Goal: Task Accomplishment & Management: Manage account settings

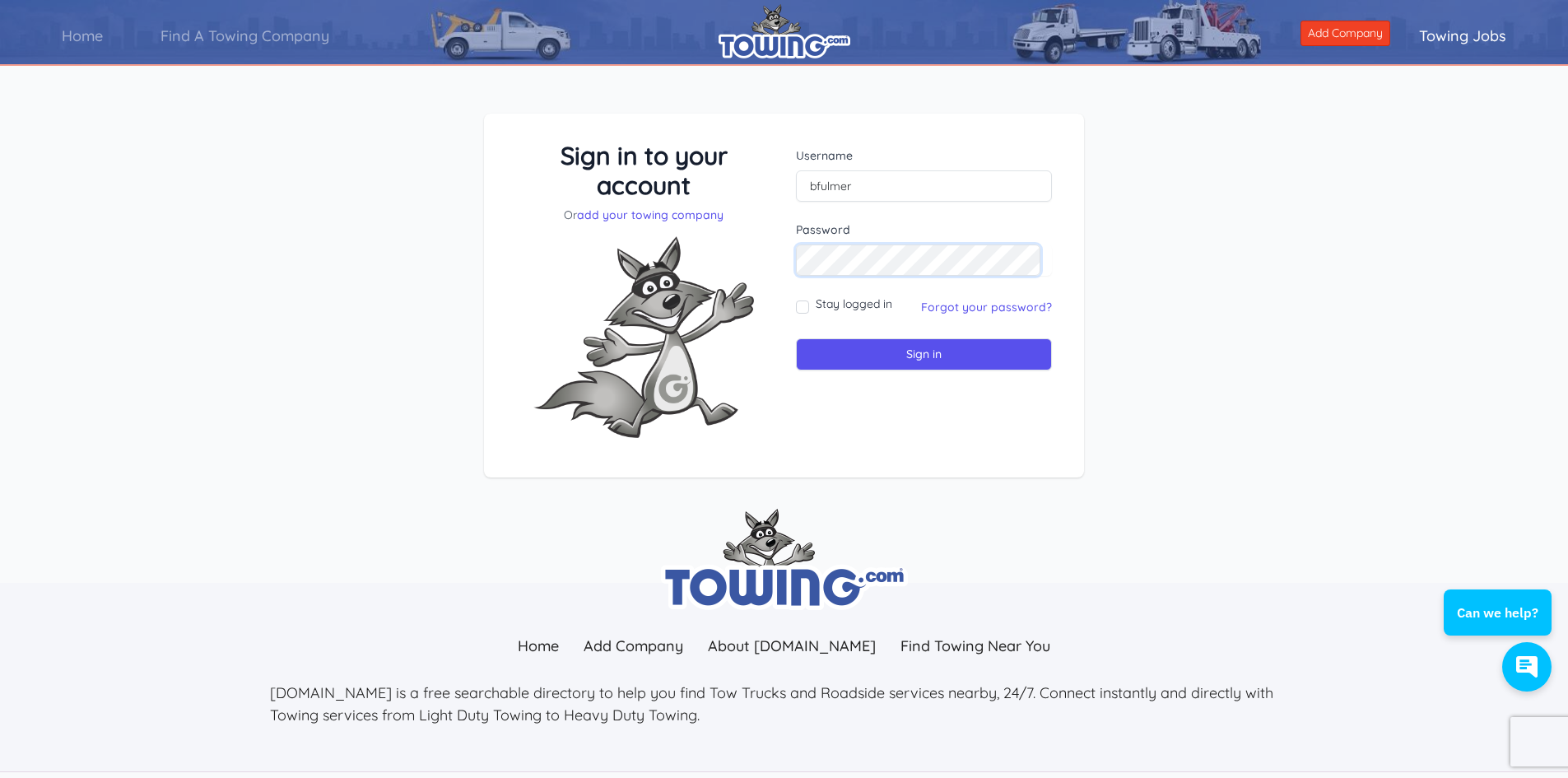
click at [796, 339] on input "Sign in" at bounding box center [923, 355] width 256 height 32
click at [881, 176] on input "text" at bounding box center [923, 185] width 256 height 31
click at [881, 184] on input "text" at bounding box center [923, 185] width 256 height 31
click at [879, 186] on input "text" at bounding box center [923, 185] width 256 height 31
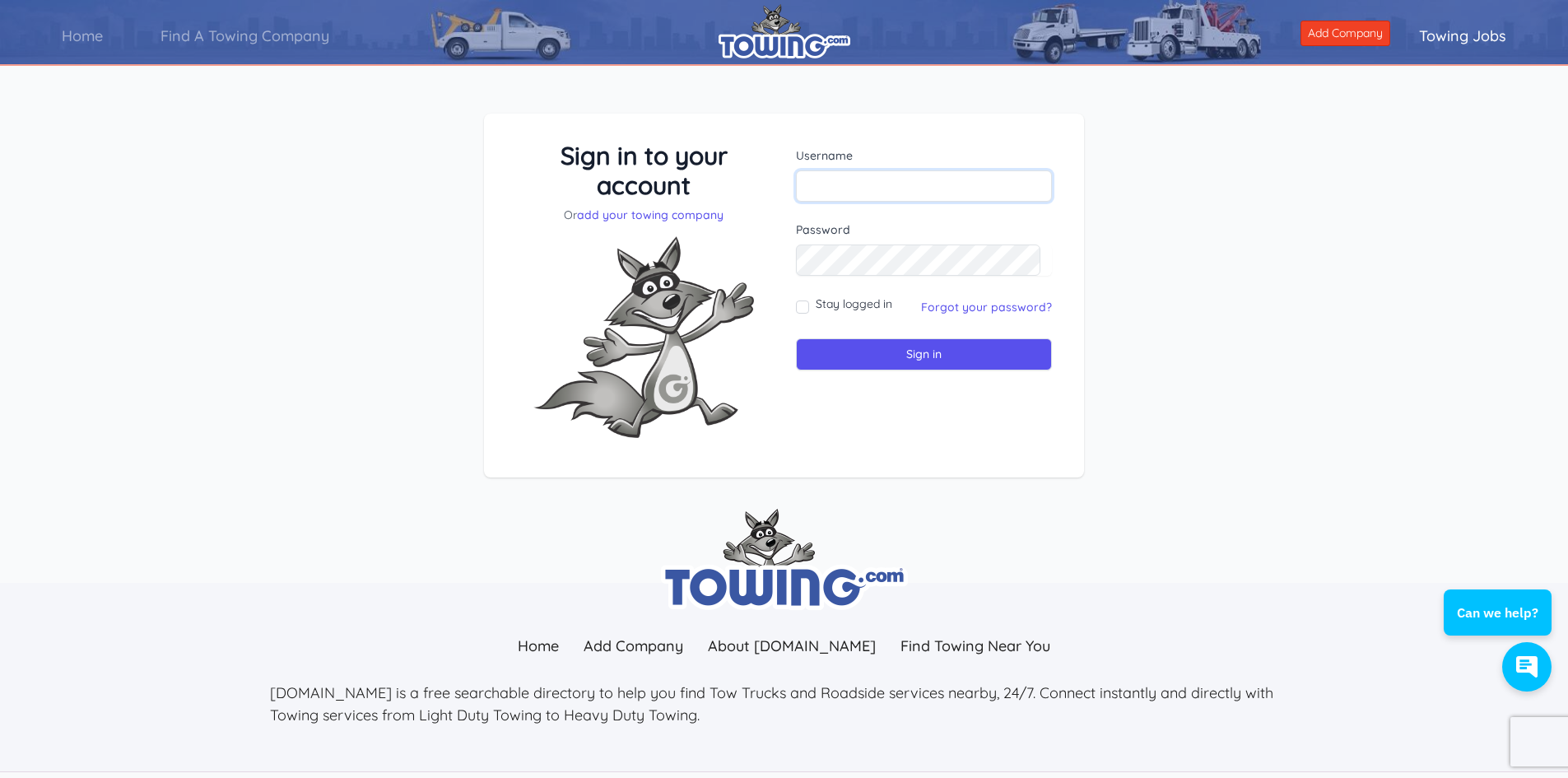
click at [879, 186] on input "text" at bounding box center [923, 185] width 256 height 31
type input "bfulmer"
click at [870, 362] on input "Sign in" at bounding box center [923, 355] width 256 height 32
click at [959, 312] on link "Forgot your password?" at bounding box center [986, 307] width 131 height 15
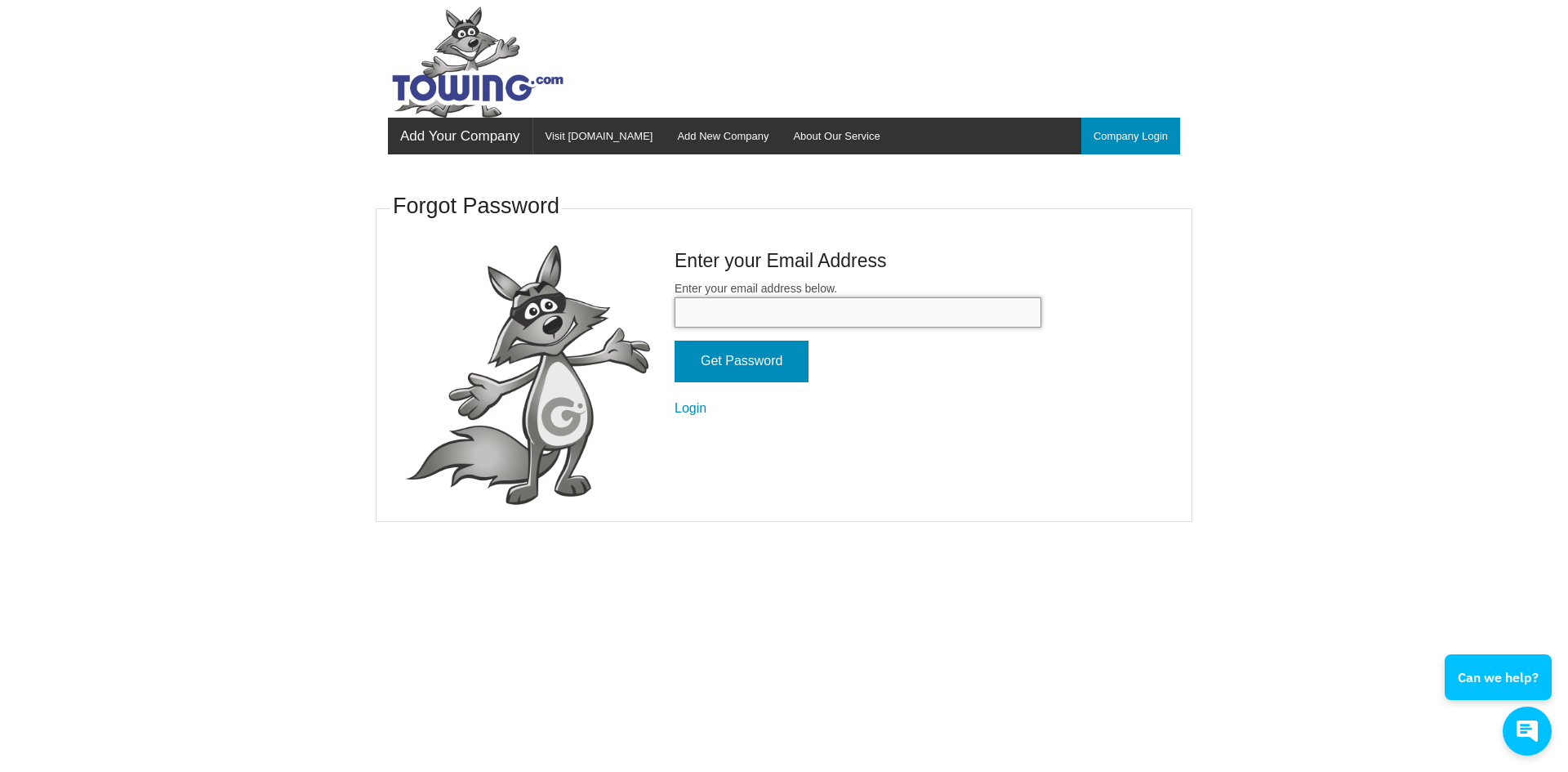
click at [787, 325] on input "Enter your email address below." at bounding box center [857, 312] width 367 height 30
type input "fulmertransport@gmail.com"
click at [773, 358] on input "Get Password" at bounding box center [742, 361] width 134 height 42
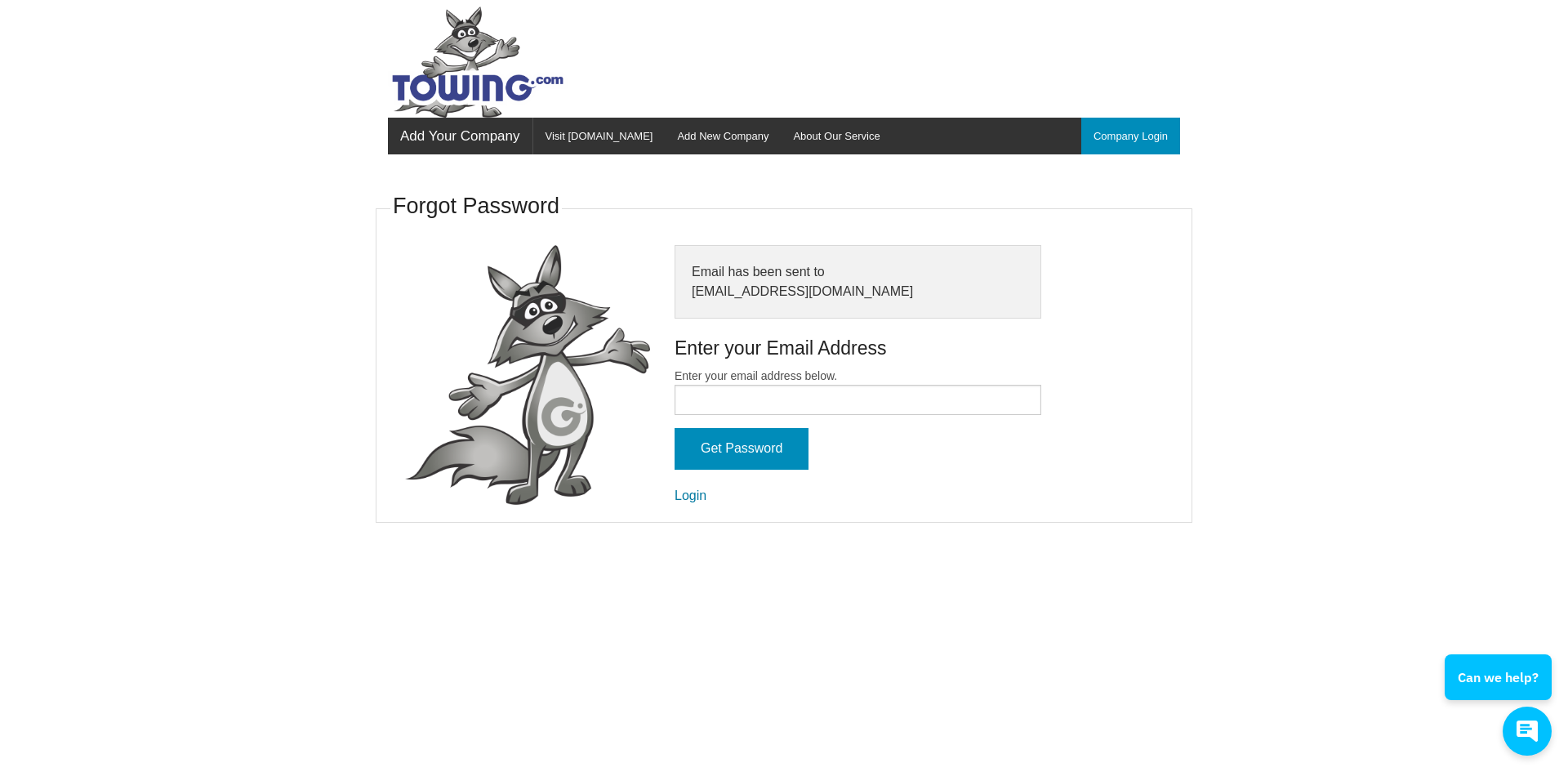
click at [704, 493] on link "Login" at bounding box center [690, 496] width 32 height 14
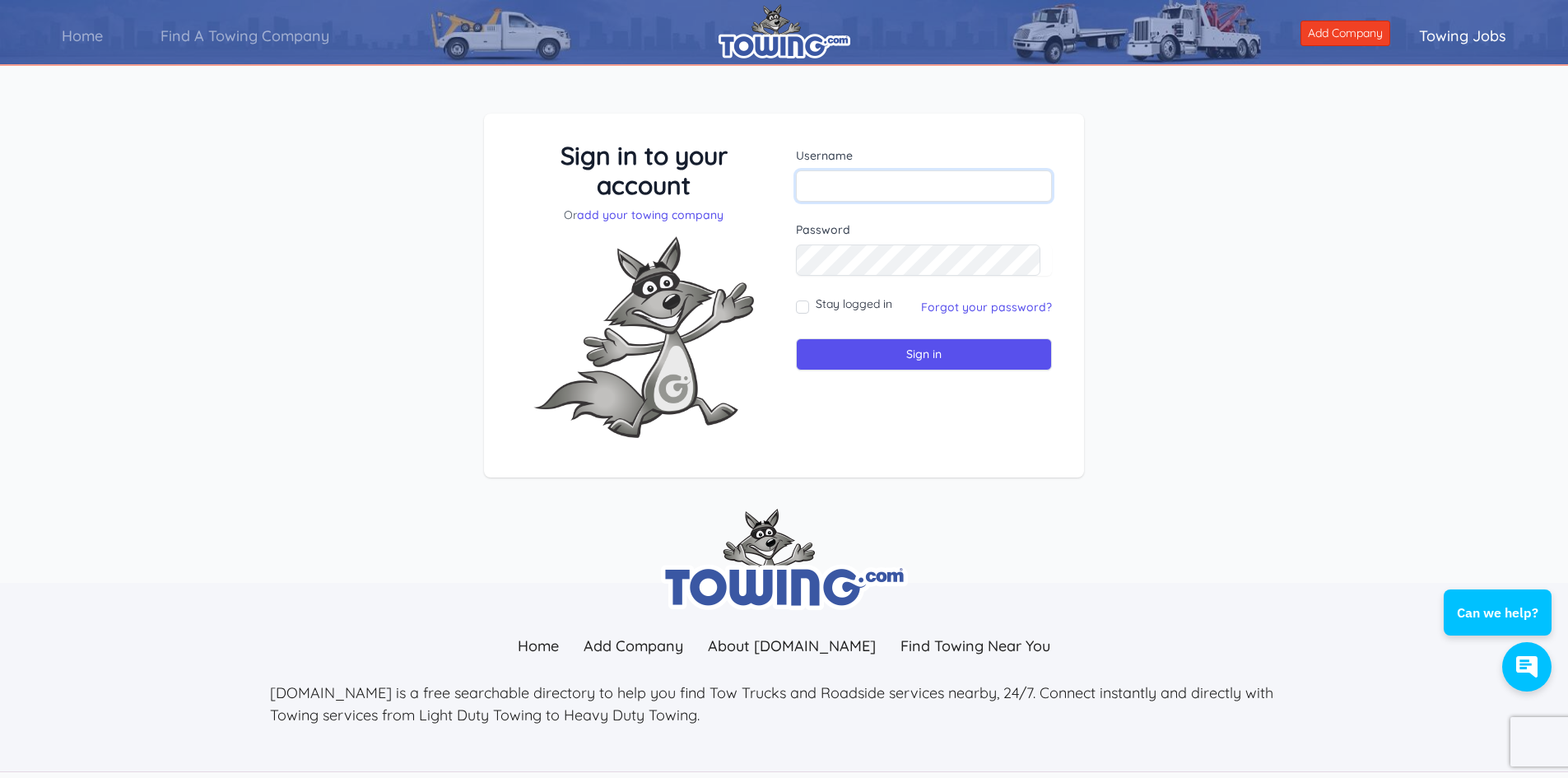
click at [893, 178] on input "text" at bounding box center [923, 185] width 256 height 31
type input "bfulmer"
click at [802, 302] on input "Stay logged in" at bounding box center [802, 307] width 13 height 13
checkbox input "true"
click at [902, 364] on input "Sign in" at bounding box center [923, 355] width 256 height 32
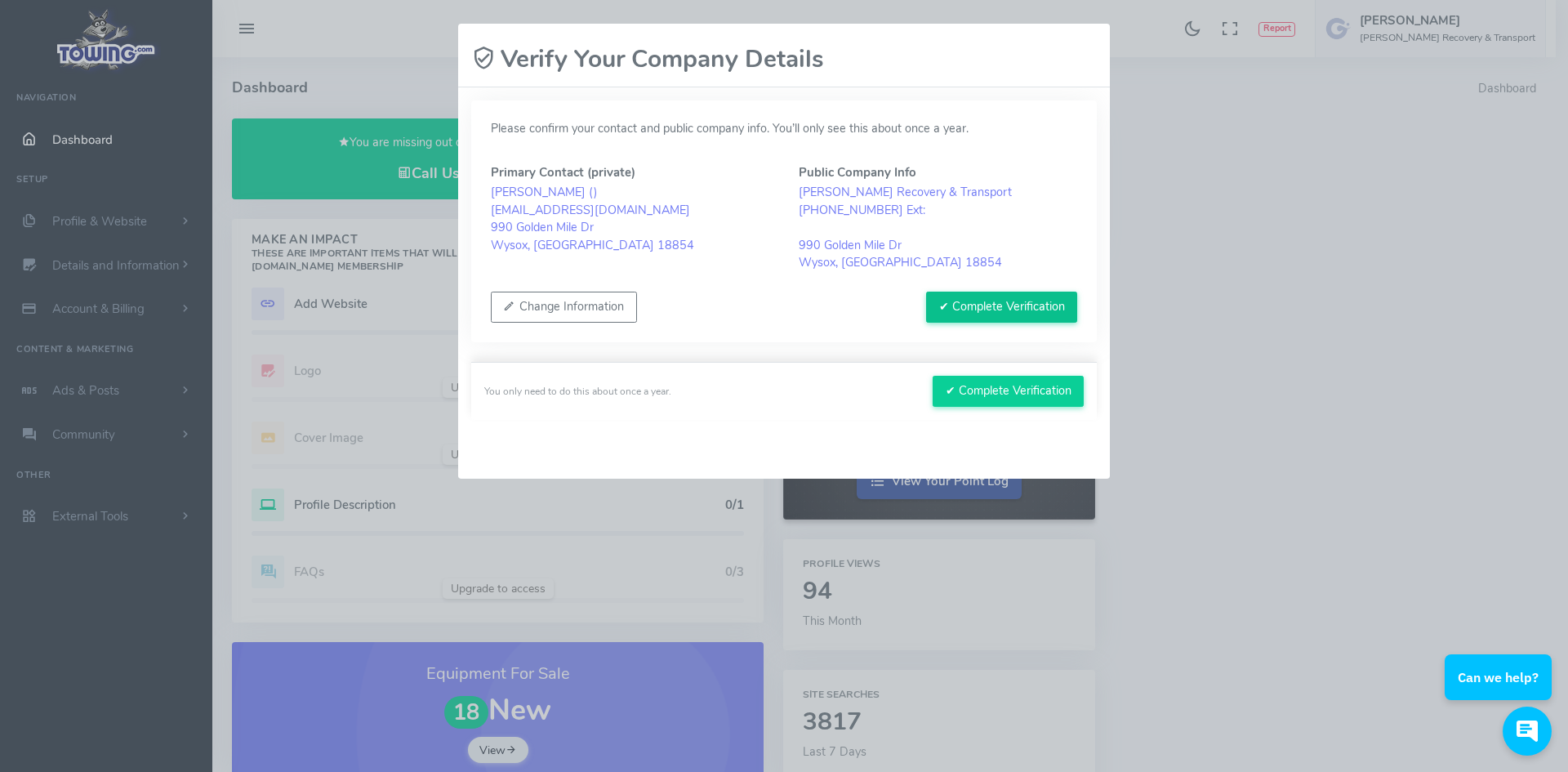
click at [995, 305] on button "✔ Complete Verification" at bounding box center [1001, 307] width 151 height 31
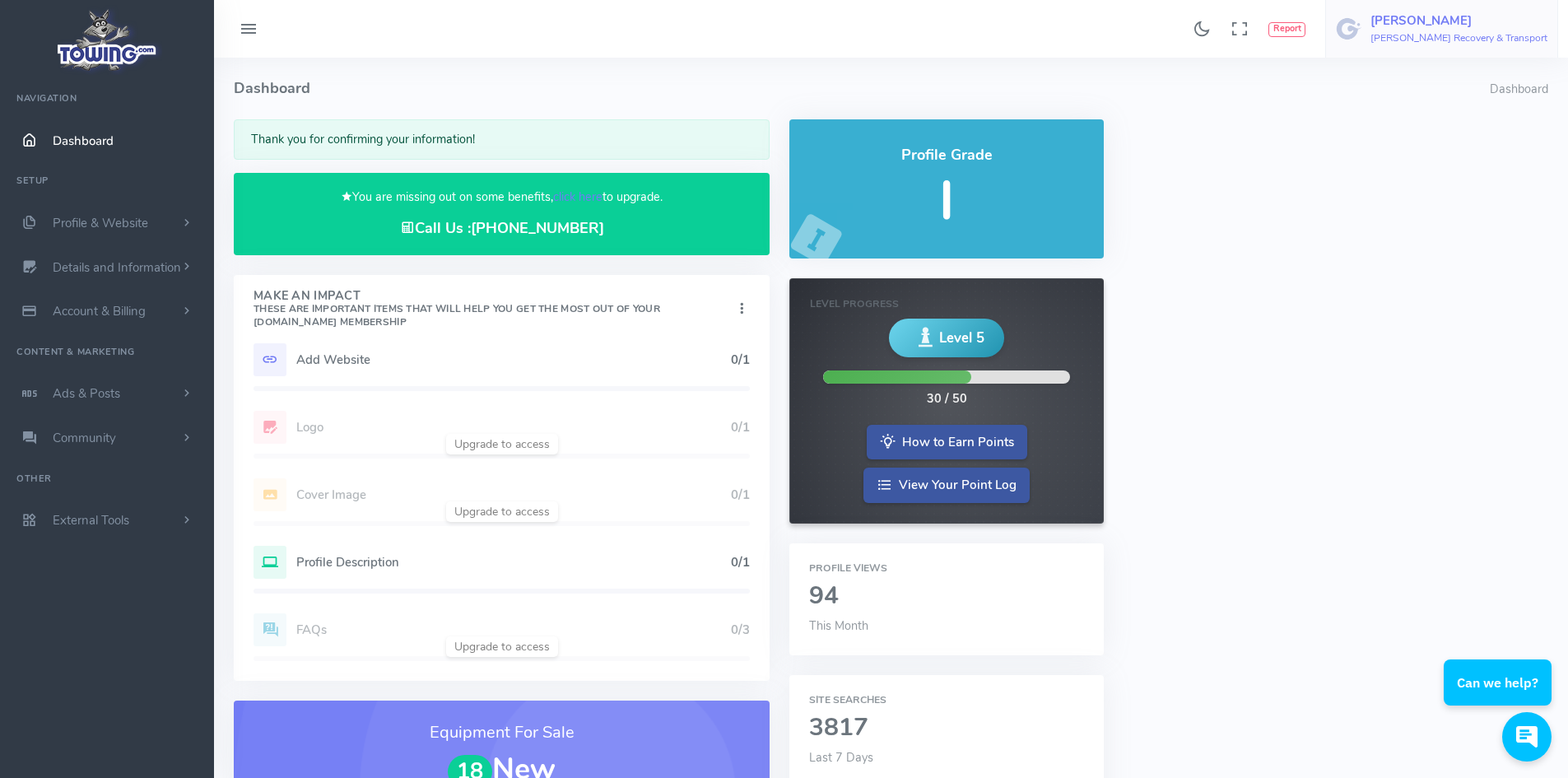
click at [1461, 37] on h6 "Fulmer Recovery & Transport" at bounding box center [1458, 38] width 177 height 11
click at [1466, 101] on span "Account Settings" at bounding box center [1481, 100] width 91 height 16
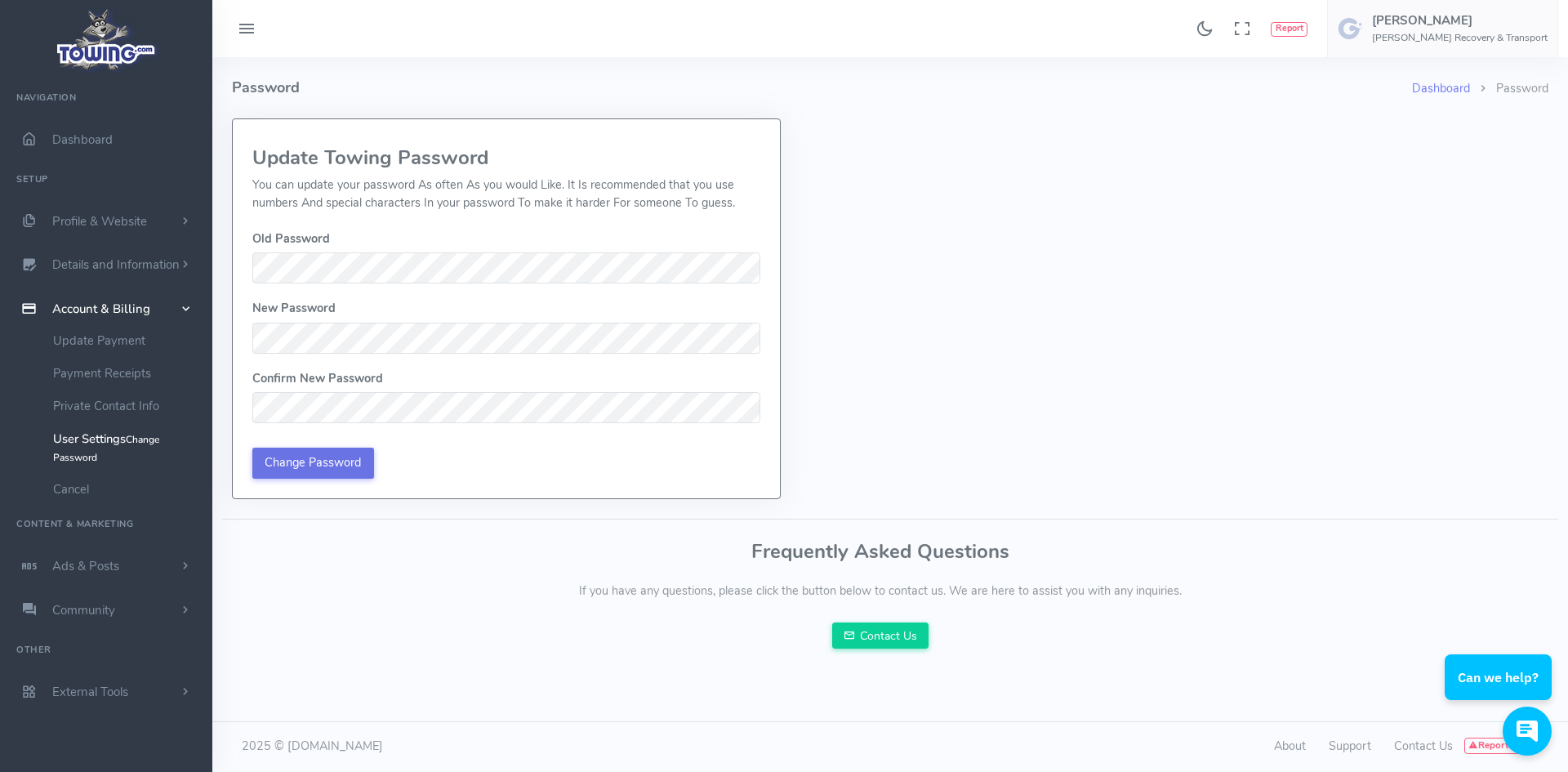
click at [269, 468] on input "Change Password" at bounding box center [313, 462] width 122 height 31
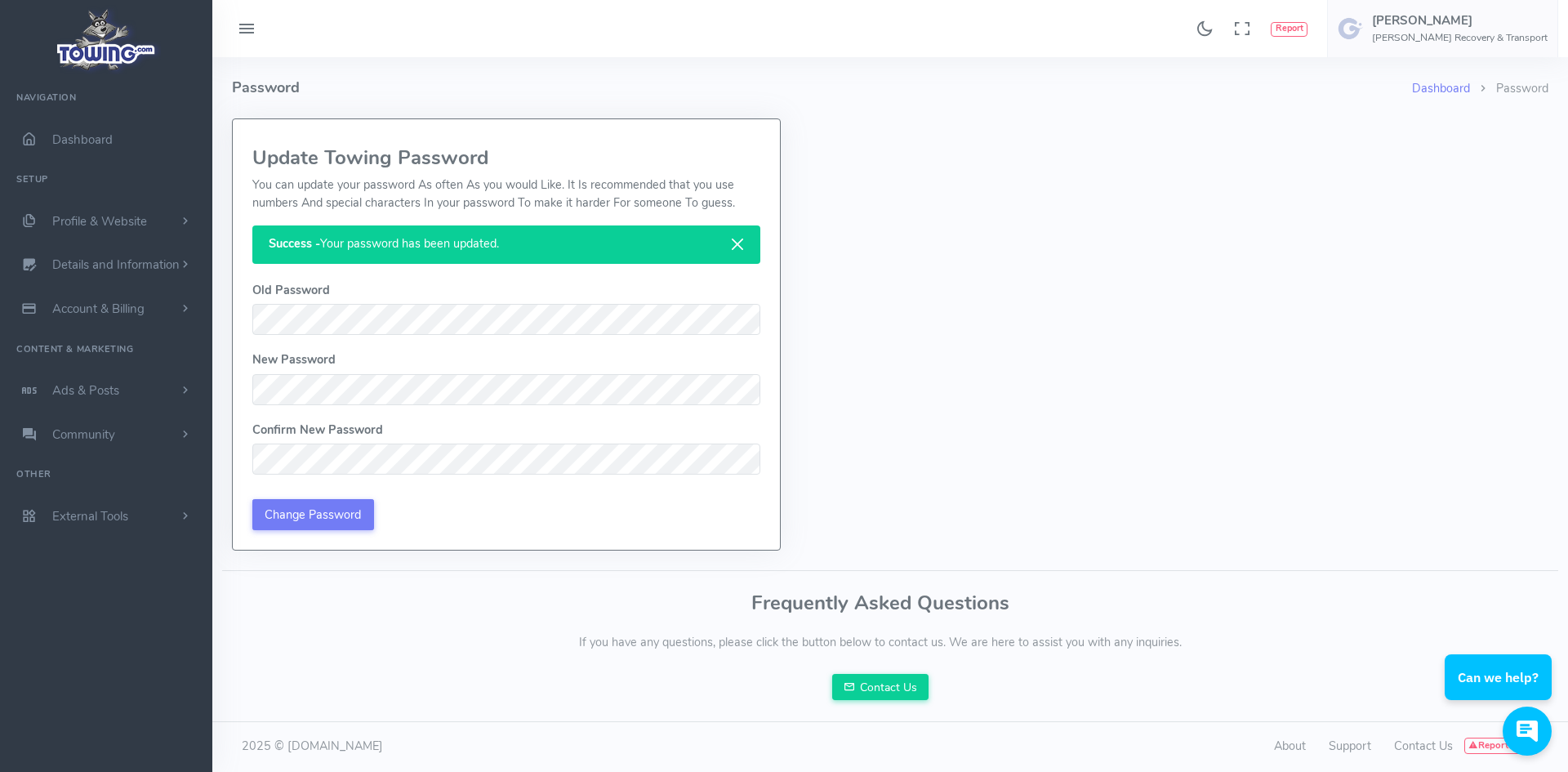
click at [736, 243] on button "Close" at bounding box center [737, 244] width 44 height 38
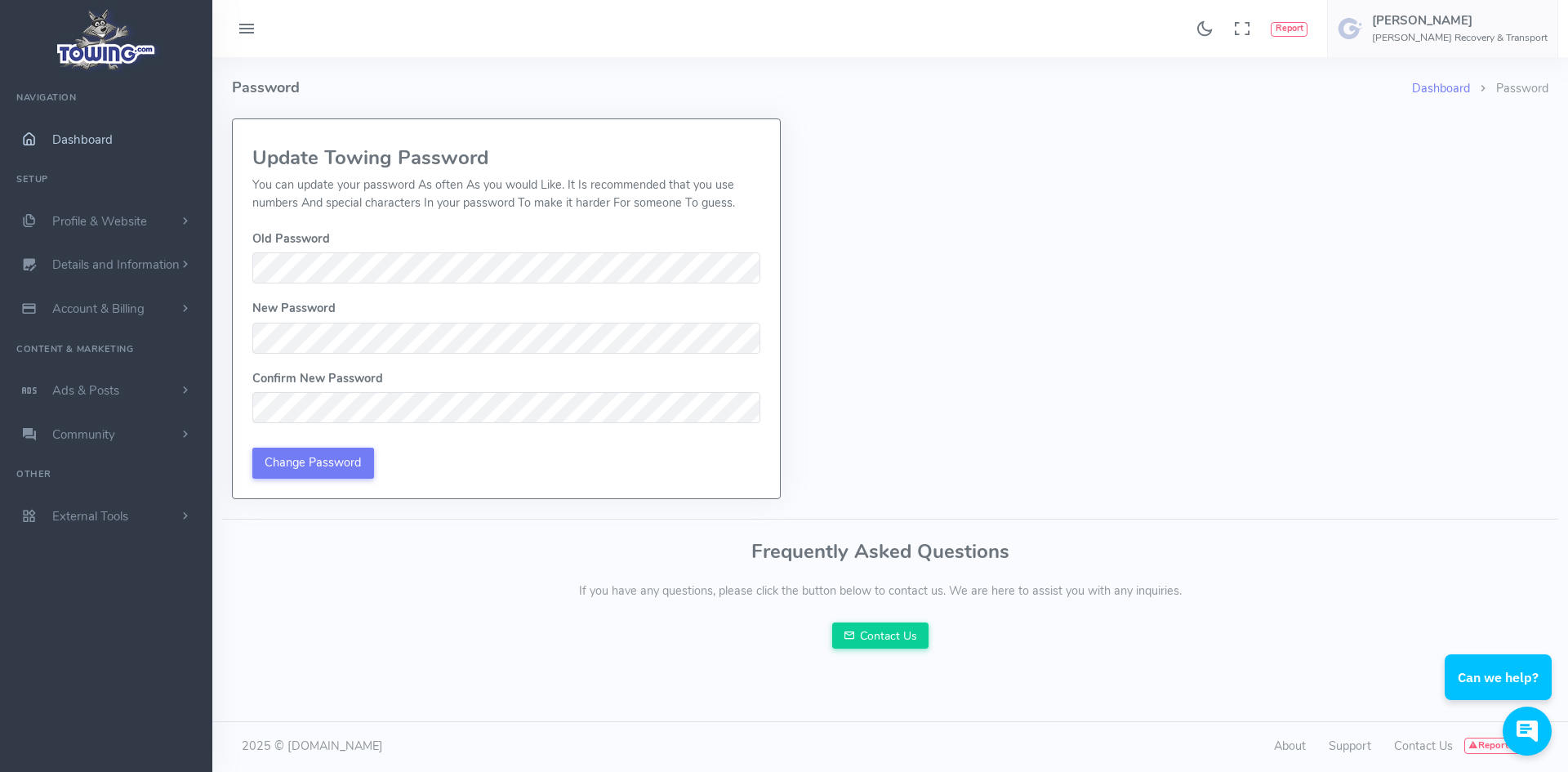
click at [114, 134] on link "Dashboard" at bounding box center [106, 140] width 212 height 44
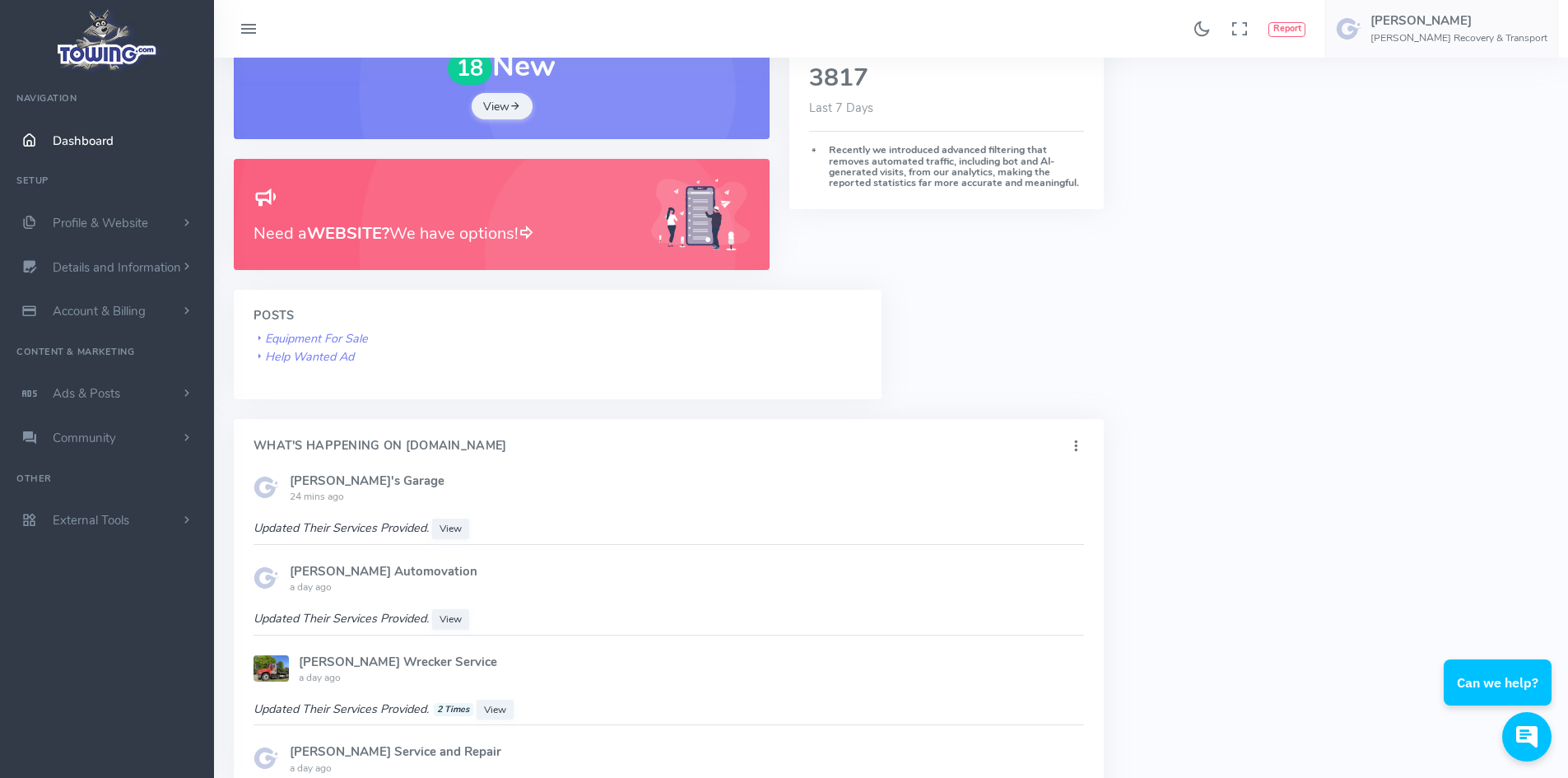
scroll to position [659, 0]
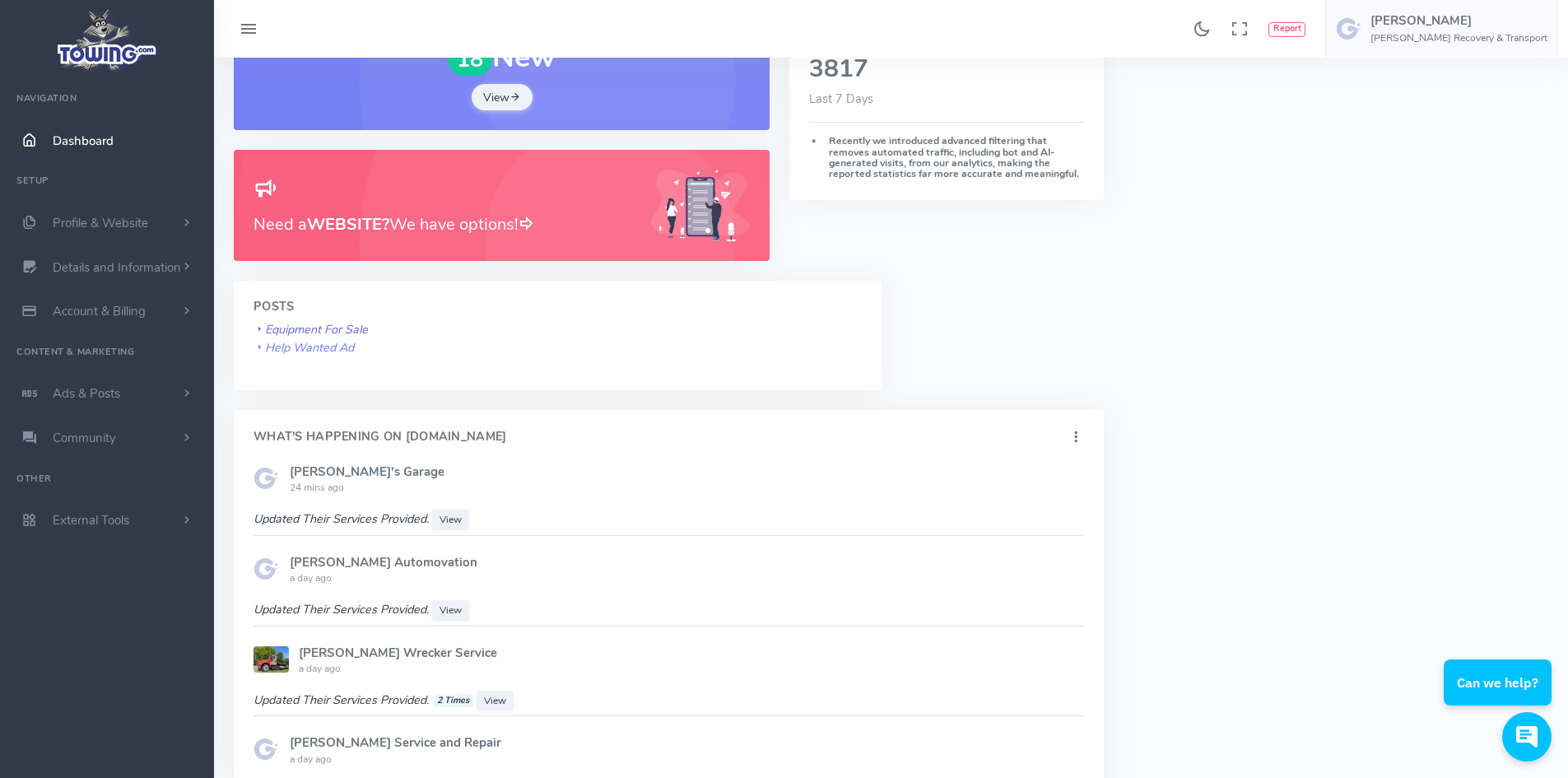
click at [324, 323] on icon "Equipment For Sale" at bounding box center [311, 329] width 114 height 16
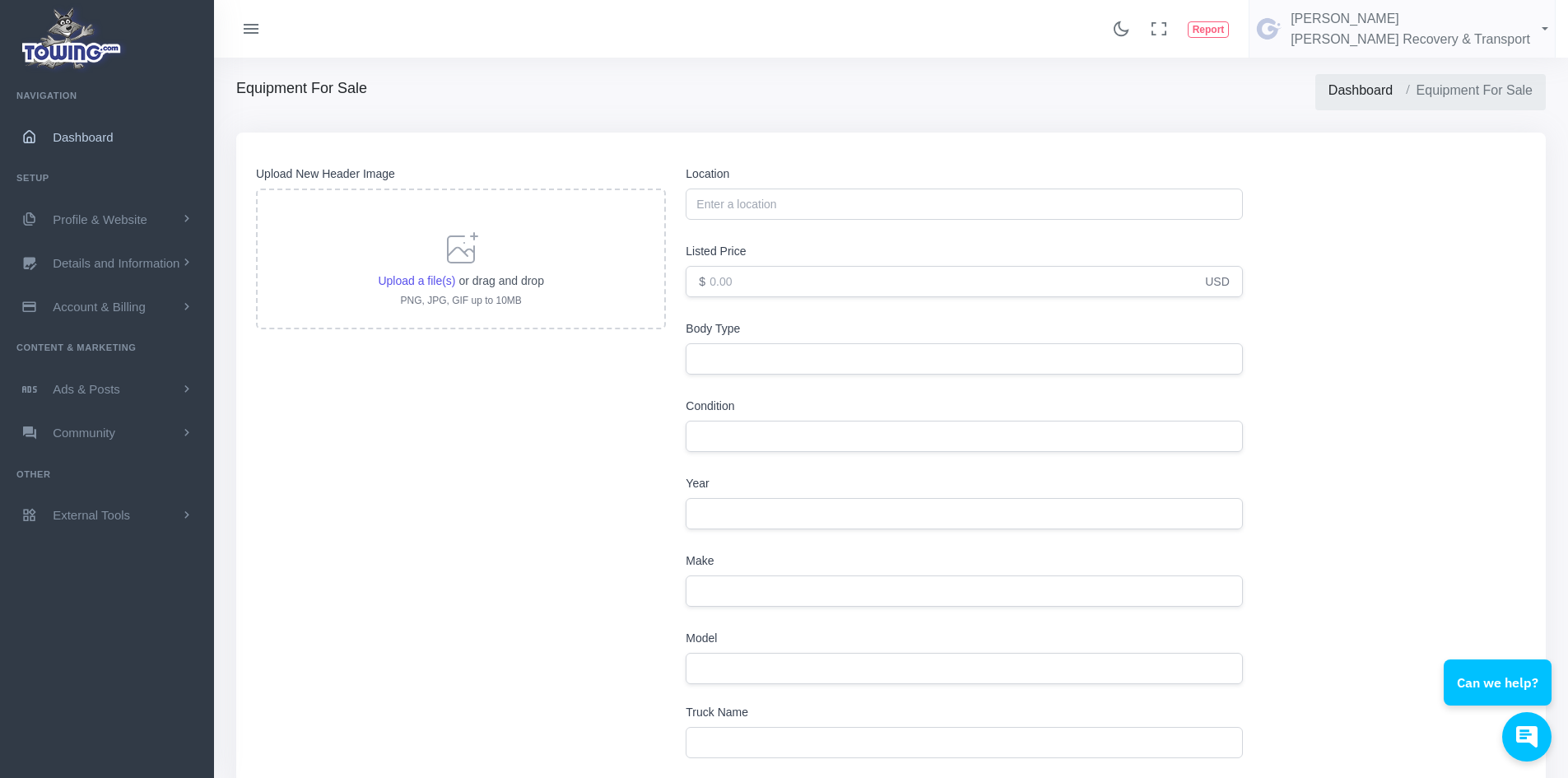
click at [70, 142] on span "Dashboard" at bounding box center [82, 136] width 60 height 14
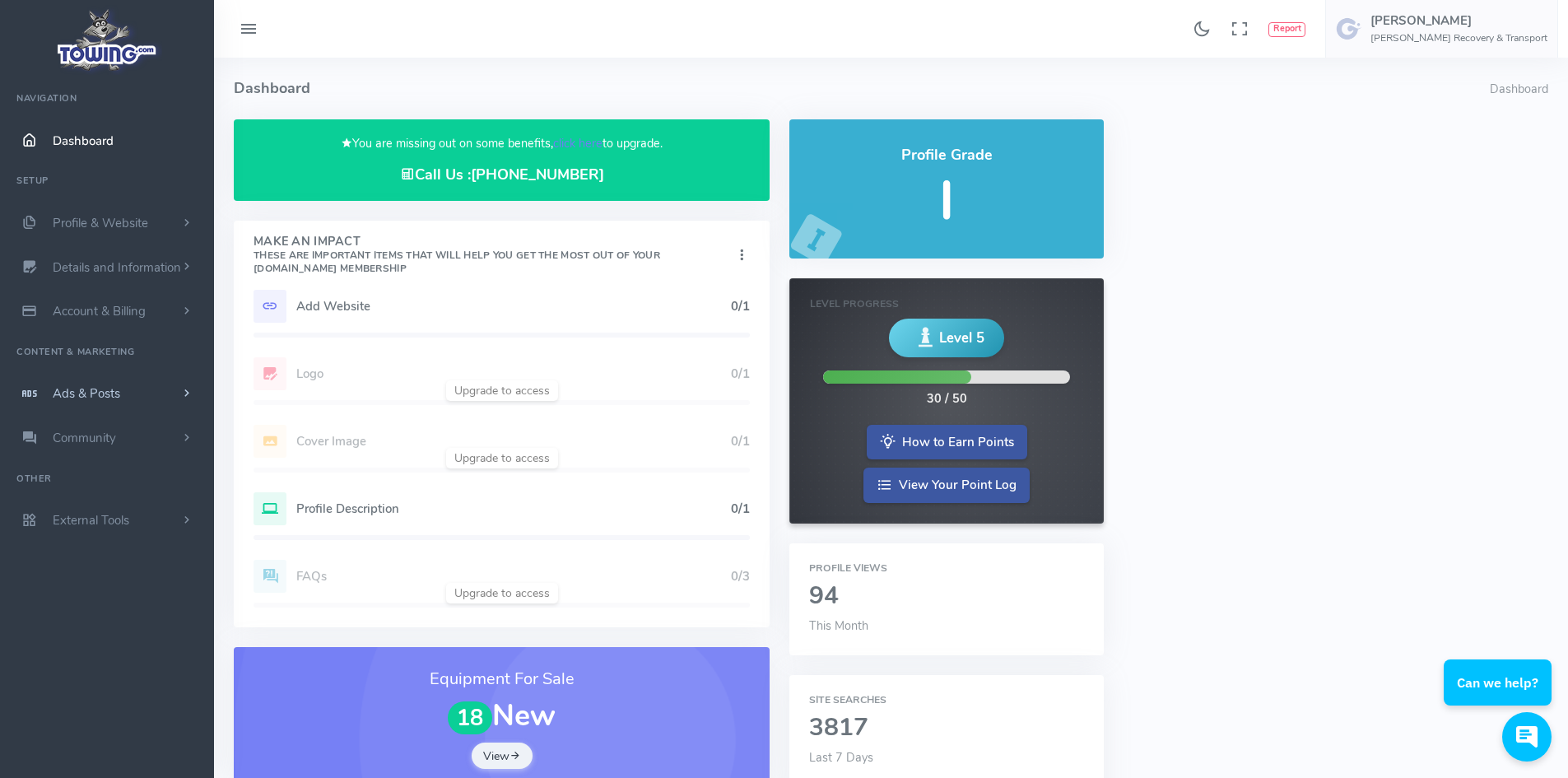
click at [59, 384] on link "Ads & Posts" at bounding box center [107, 394] width 214 height 45
click at [115, 463] on link "Equipment For Sale" at bounding box center [127, 458] width 173 height 33
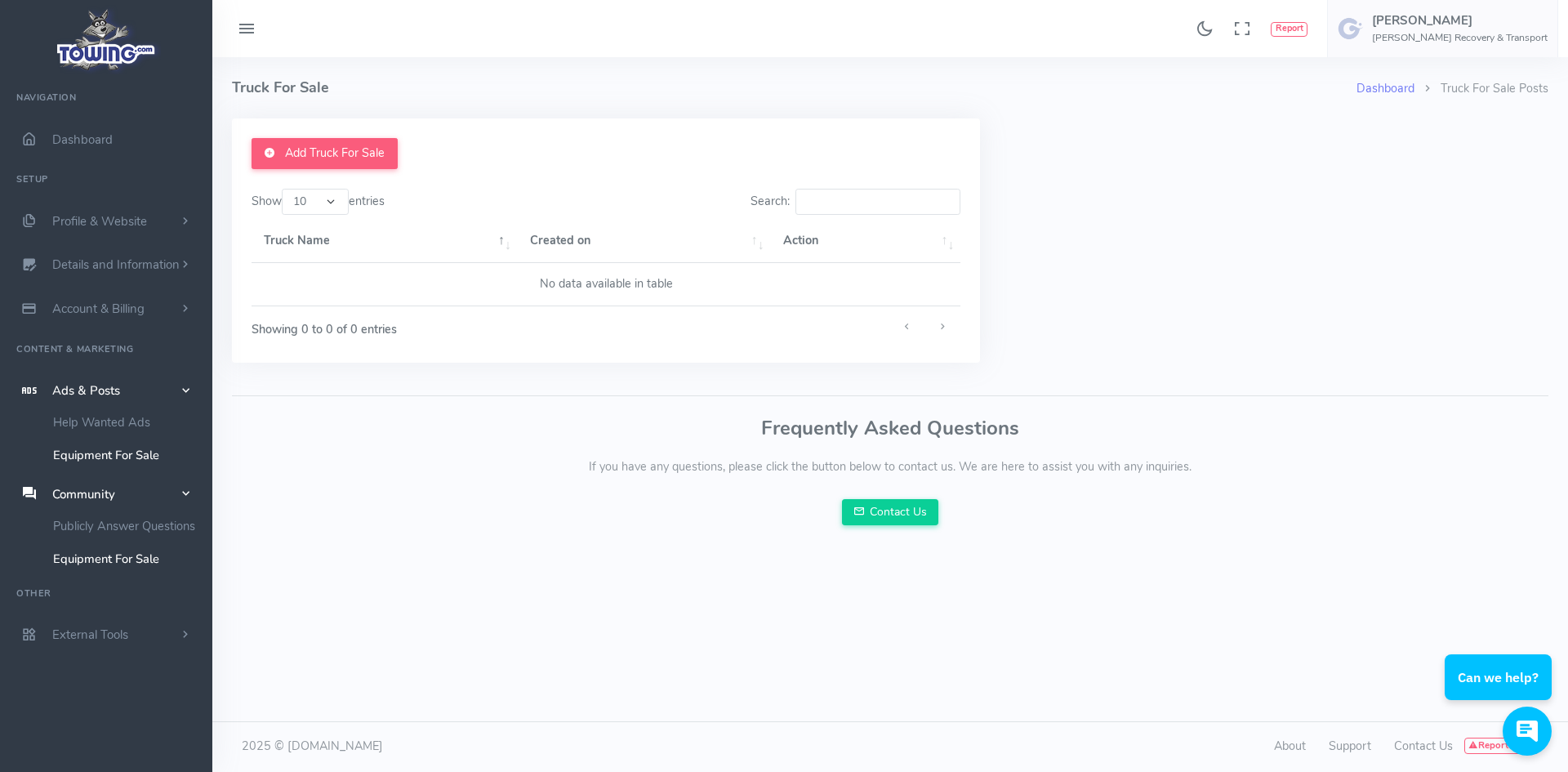
click at [340, 209] on select "10 25 50 100" at bounding box center [316, 202] width 67 height 27
select select "100"
click at [285, 188] on select "10 25 50 100" at bounding box center [316, 202] width 67 height 27
click at [448, 220] on th "Truck Name" at bounding box center [384, 241] width 266 height 43
click at [76, 136] on span "Dashboard" at bounding box center [82, 140] width 60 height 16
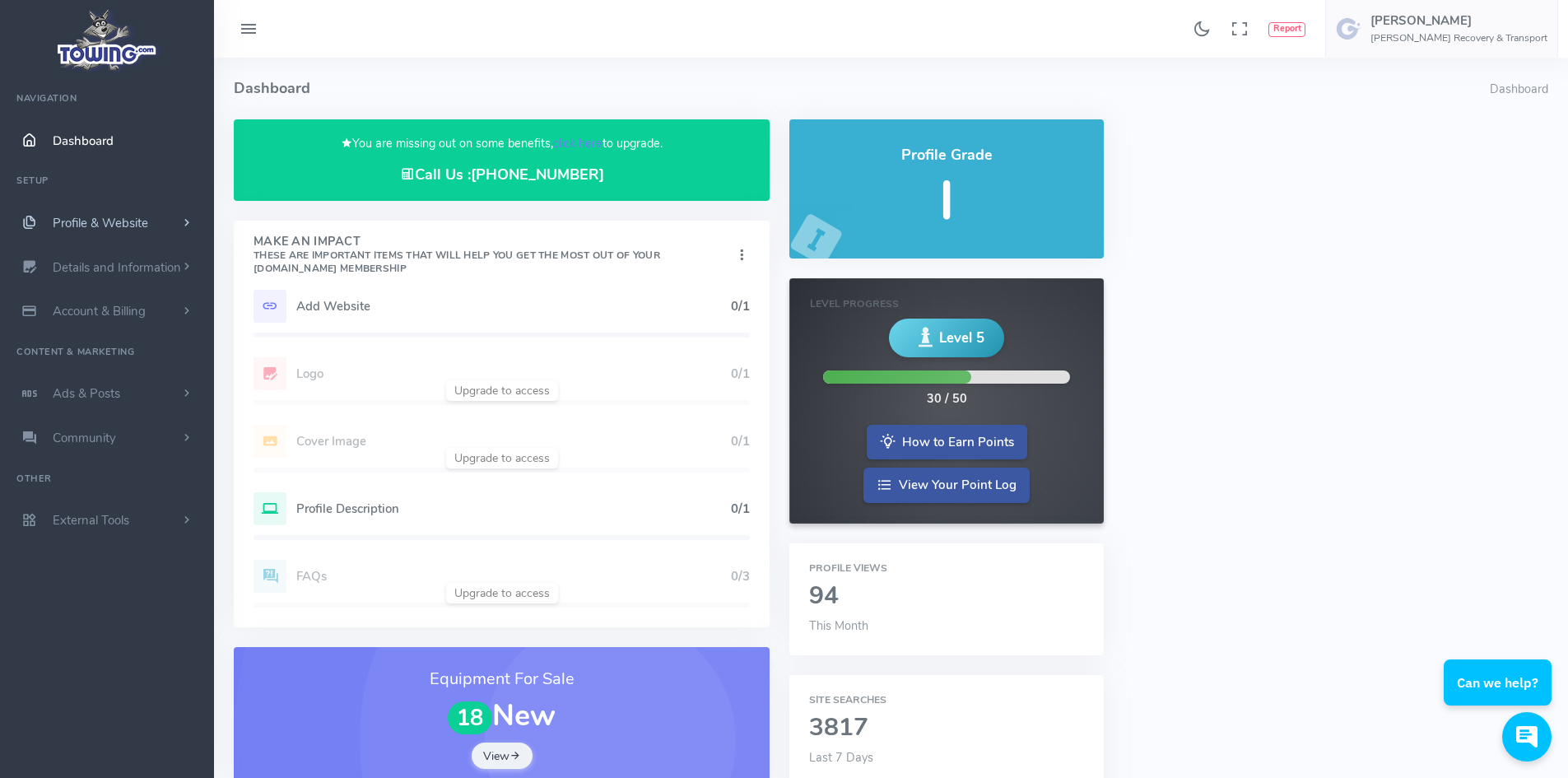
click at [86, 222] on span "Profile & Website" at bounding box center [100, 223] width 95 height 16
click at [94, 256] on link "Homepage Content" at bounding box center [127, 255] width 173 height 33
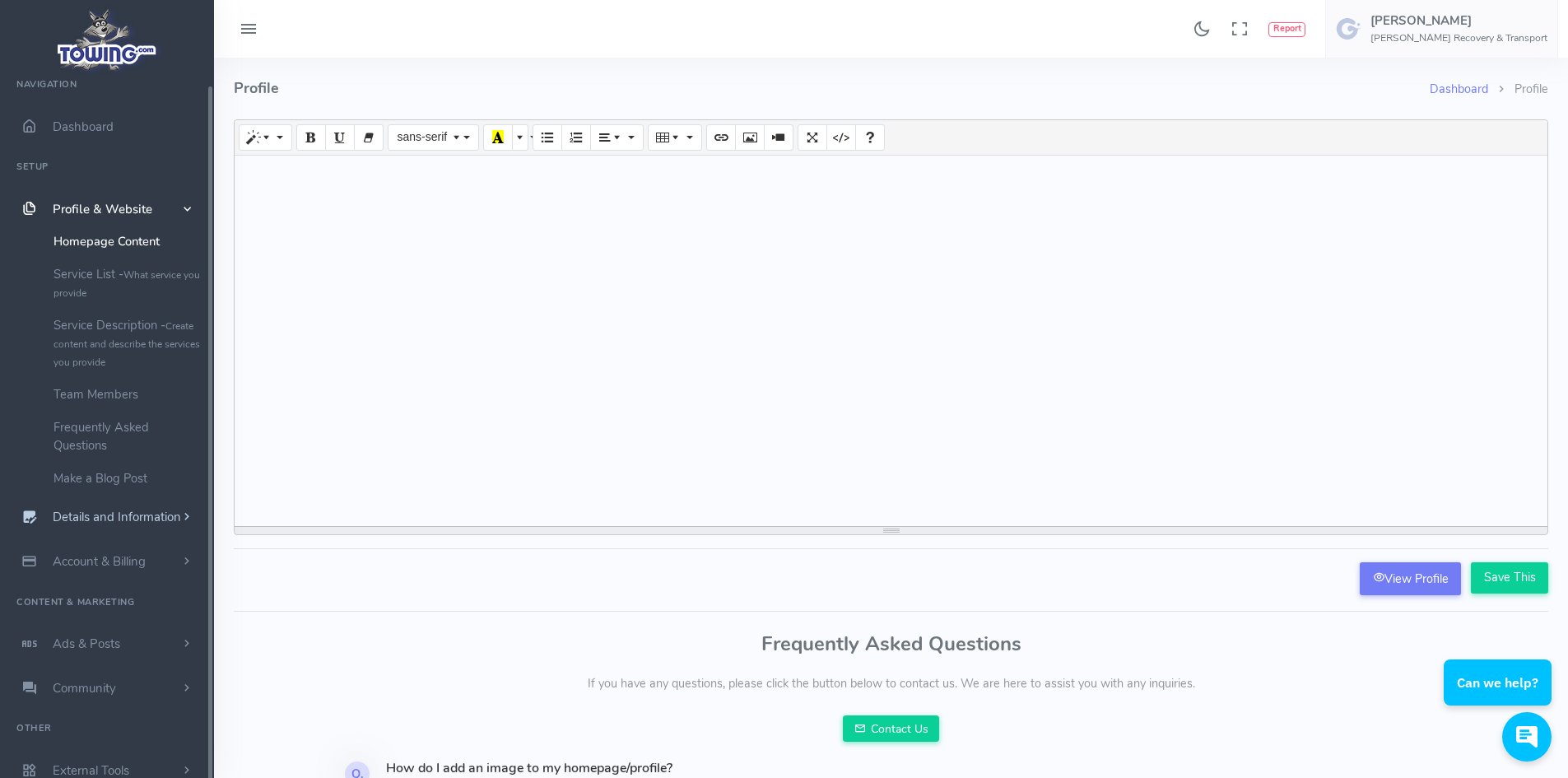
scroll to position [21, 0]
click at [117, 503] on span "Details and Information" at bounding box center [117, 511] width 128 height 16
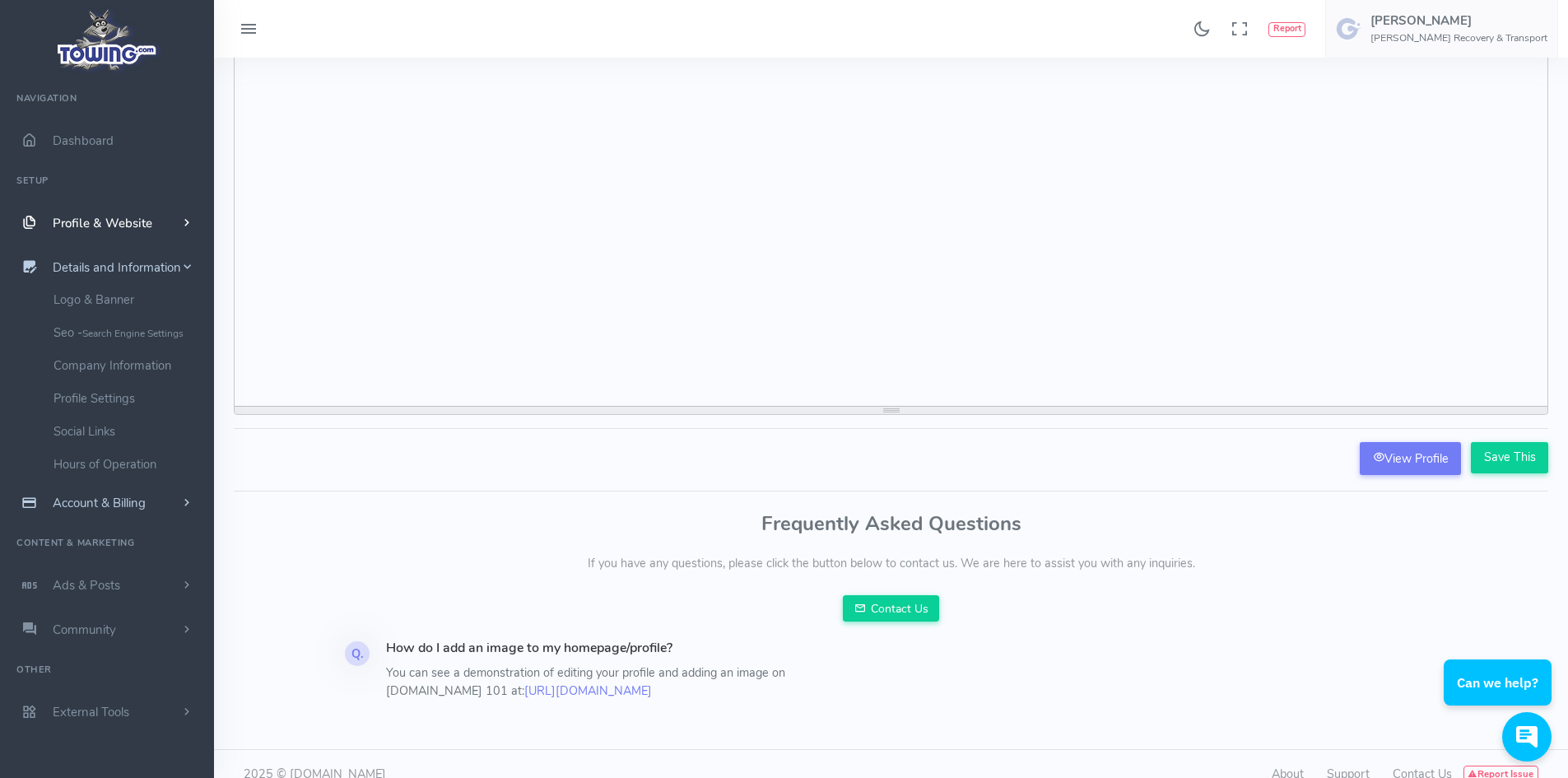
scroll to position [141, 0]
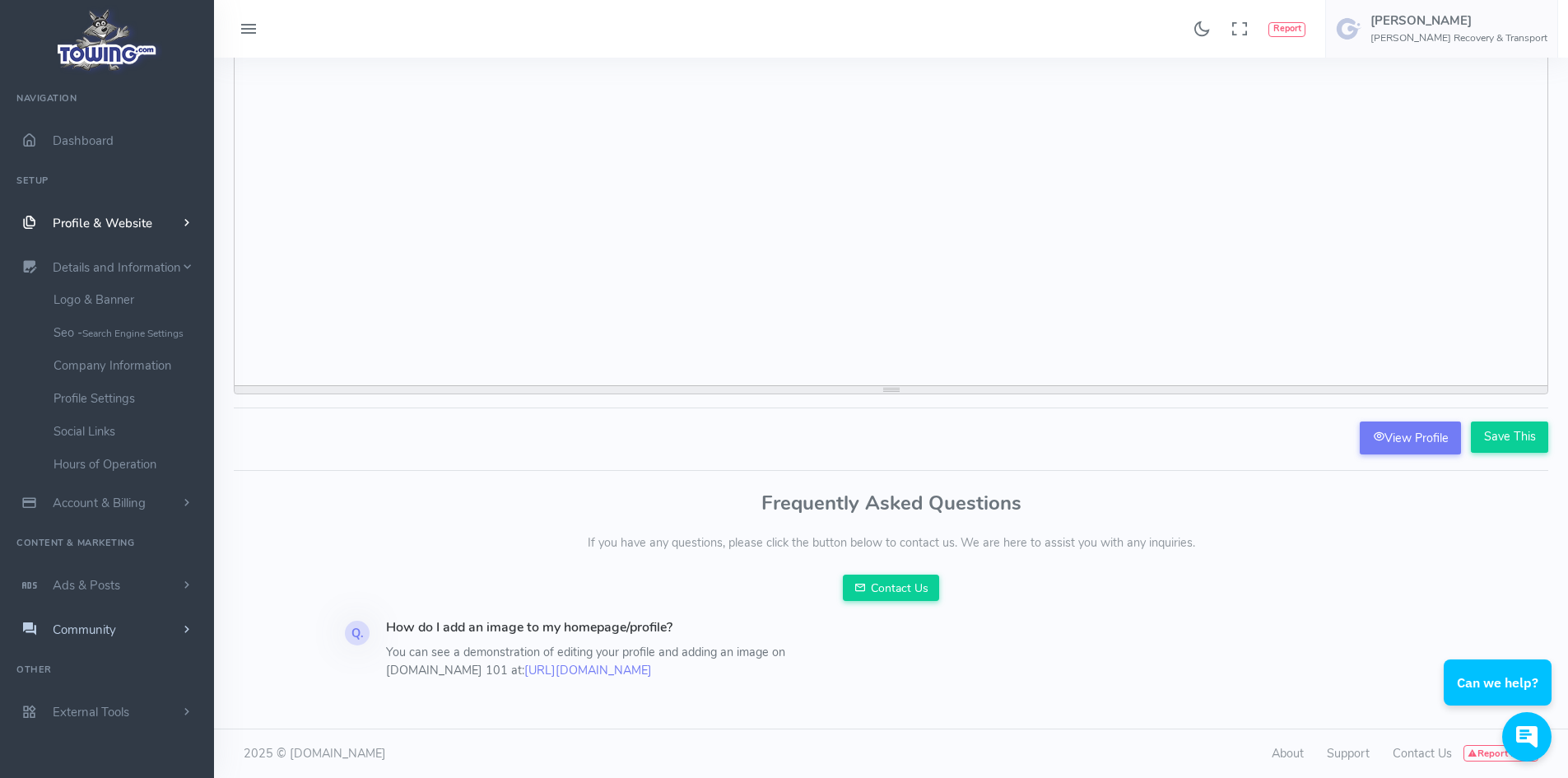
click at [96, 633] on span "Community" at bounding box center [84, 630] width 63 height 16
click at [86, 437] on span "Community" at bounding box center [84, 438] width 63 height 16
click at [118, 505] on link "Equipment For Sale" at bounding box center [127, 503] width 173 height 33
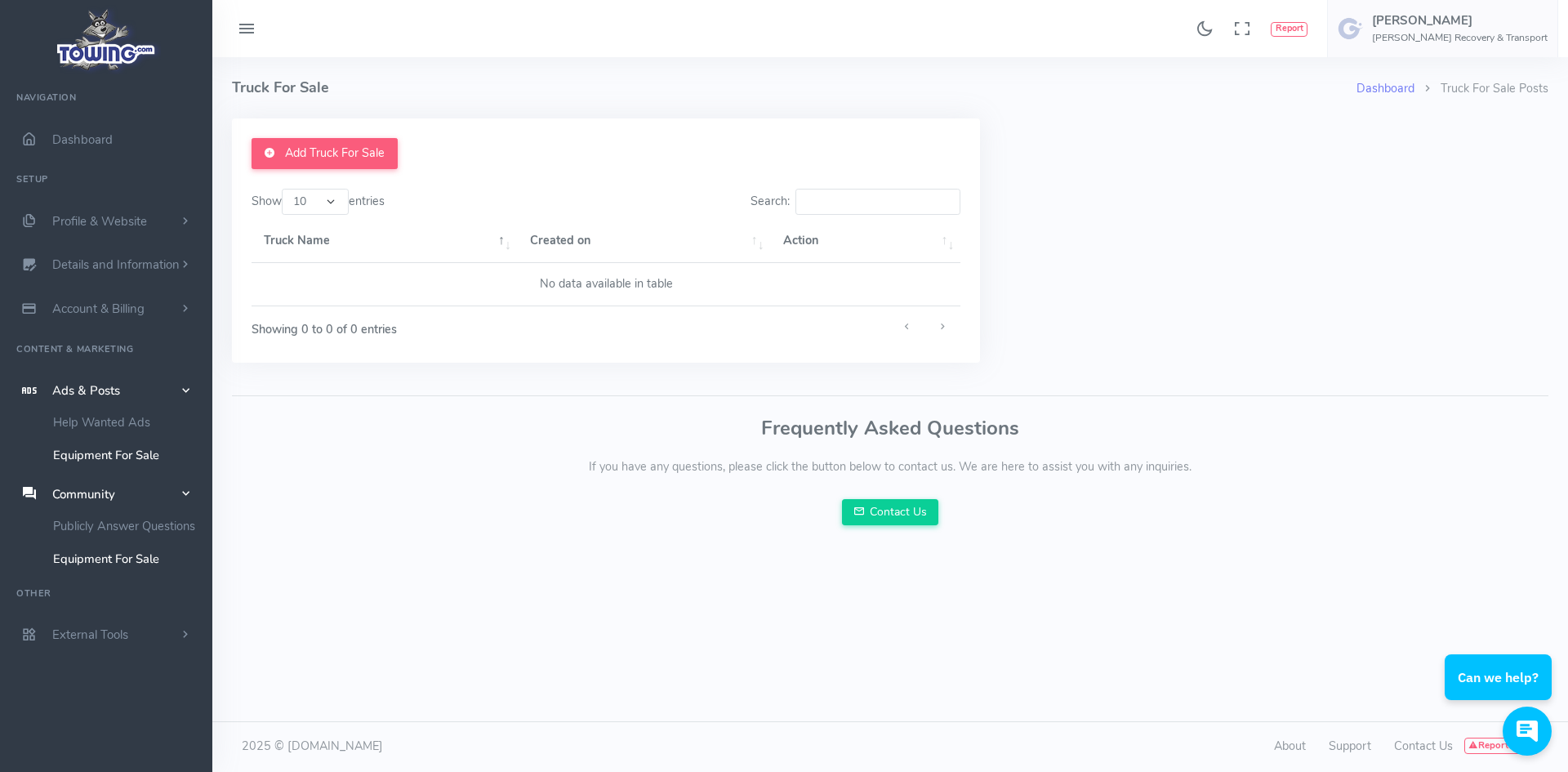
click at [113, 56] on img at bounding box center [106, 40] width 110 height 70
